Goal: Navigation & Orientation: Find specific page/section

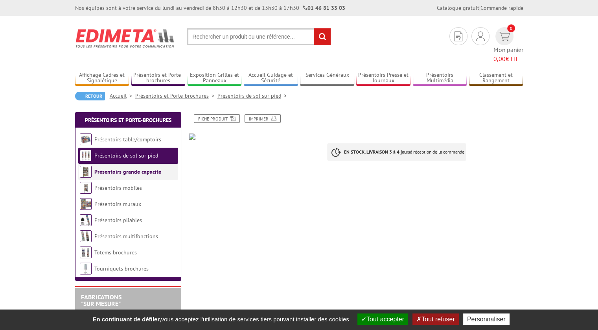
click at [140, 168] on link "Présentoirs grande capacité" at bounding box center [127, 171] width 67 height 7
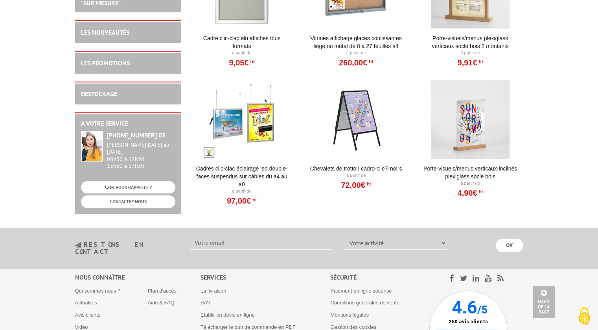
scroll to position [354, 0]
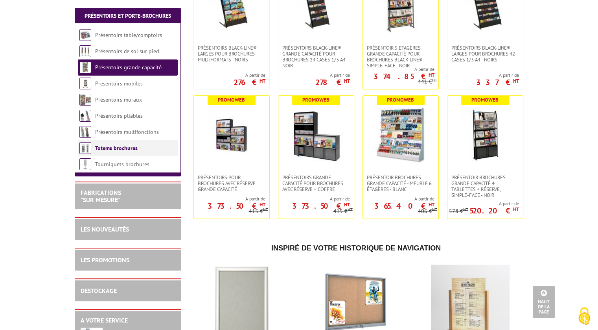
click at [129, 149] on link "Totems brochures" at bounding box center [116, 147] width 42 height 7
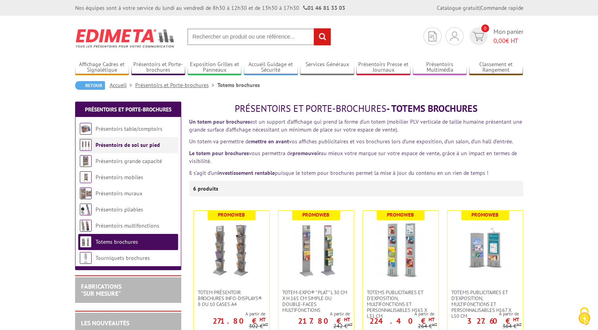
click at [109, 142] on link "Présentoirs de sol sur pied" at bounding box center [128, 144] width 64 height 7
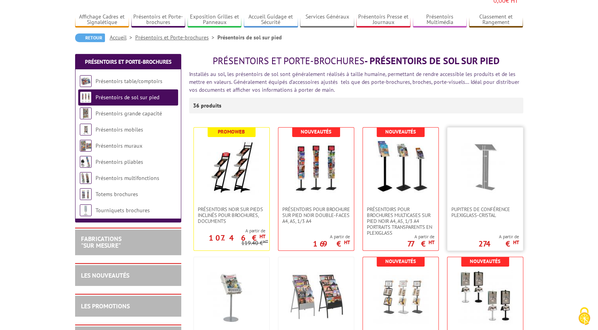
scroll to position [39, 0]
